Goal: Task Accomplishment & Management: Use online tool/utility

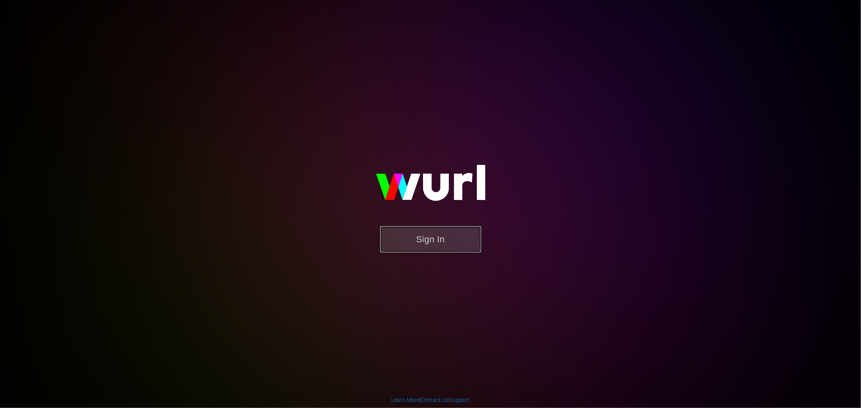
drag, startPoint x: 428, startPoint y: 226, endPoint x: 430, endPoint y: 233, distance: 7.2
click at [429, 232] on button "Sign In" at bounding box center [430, 239] width 101 height 26
click at [430, 233] on button "Sign In" at bounding box center [430, 239] width 101 height 26
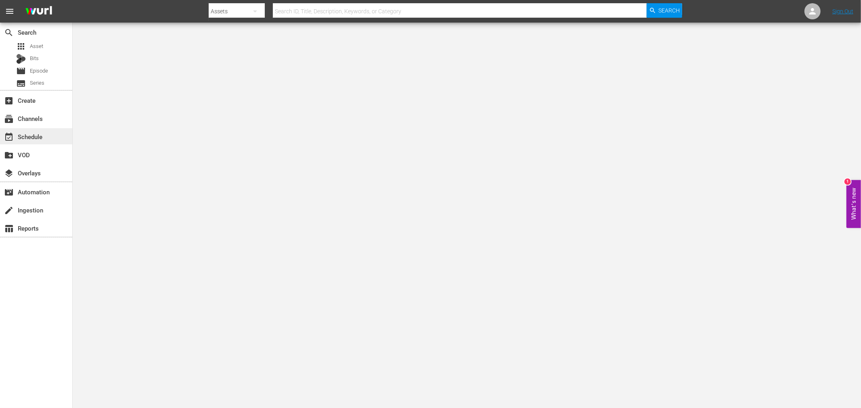
click at [23, 134] on div "event_available Schedule" at bounding box center [22, 135] width 45 height 7
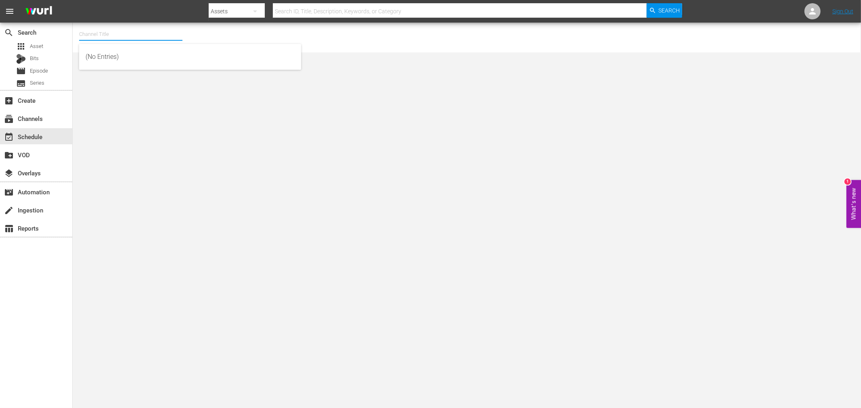
click at [123, 34] on input "text" at bounding box center [130, 34] width 103 height 19
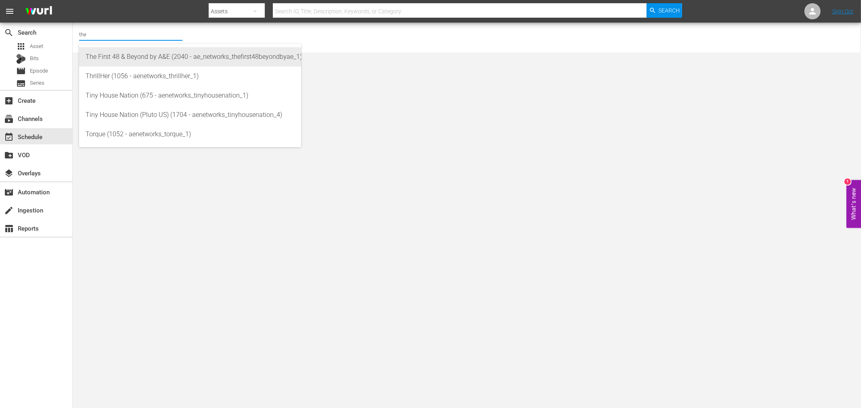
click at [121, 57] on div "The First 48 & Beyond by A&E (2040 - ae_networks_thefirst48beyondbyae_1)" at bounding box center [190, 56] width 209 height 19
type input "The First 48 & Beyond by A&E (2040 - ae_networks_thefirst48beyondbyae_1)"
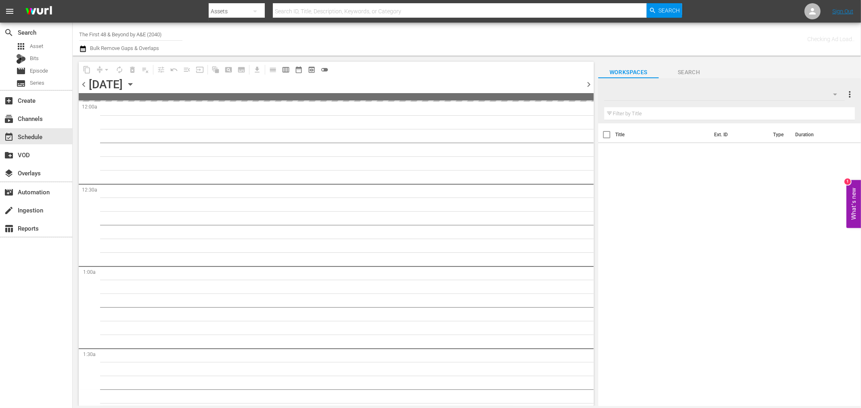
drag, startPoint x: 245, startPoint y: 88, endPoint x: 241, endPoint y: 84, distance: 5.2
click at [137, 86] on div "Wednesday, September 17th September 17th" at bounding box center [113, 84] width 48 height 13
click at [132, 84] on icon "button" at bounding box center [130, 85] width 4 height 2
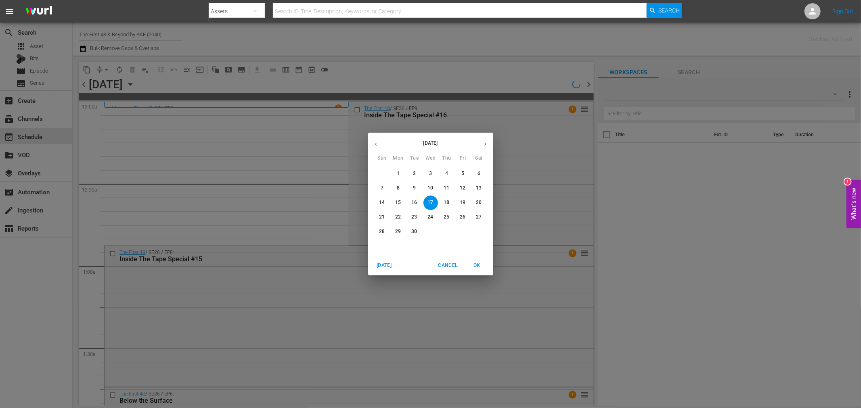
click at [397, 232] on p "29" at bounding box center [398, 231] width 6 height 7
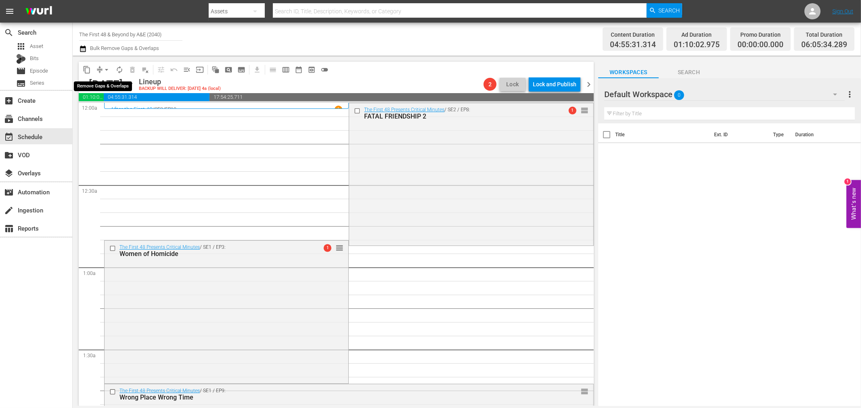
click at [107, 69] on span "arrow_drop_down" at bounding box center [106, 70] width 8 height 8
click at [100, 83] on li "Align to Midnight" at bounding box center [107, 85] width 85 height 13
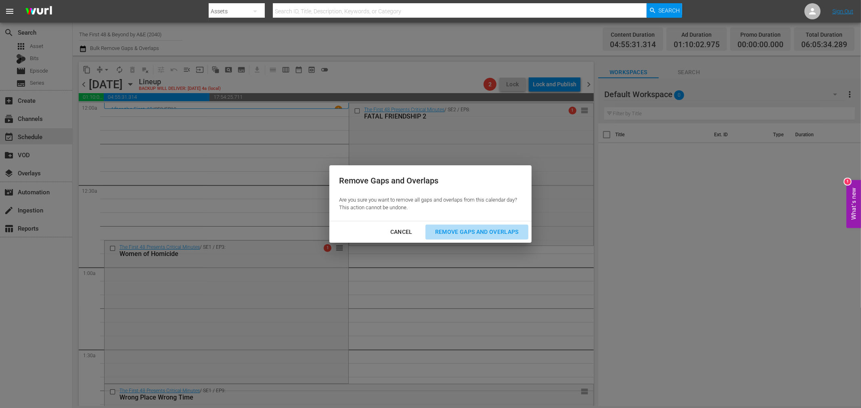
click at [468, 233] on div "Remove Gaps and Overlaps" at bounding box center [477, 232] width 96 height 10
